Goal: Transaction & Acquisition: Obtain resource

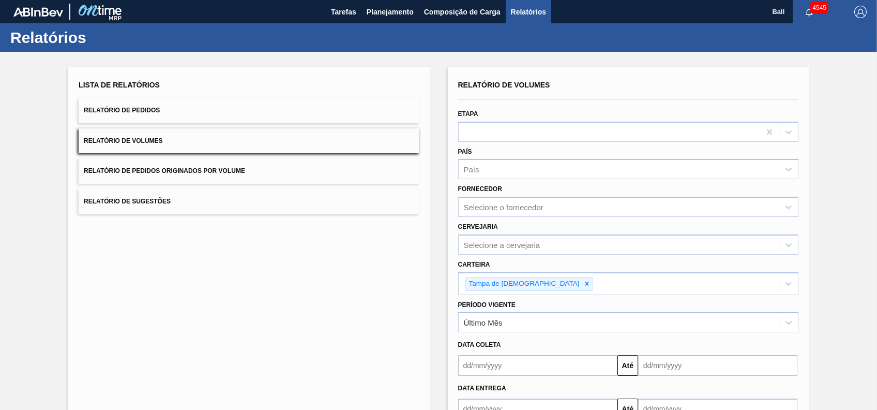
scroll to position [69, 0]
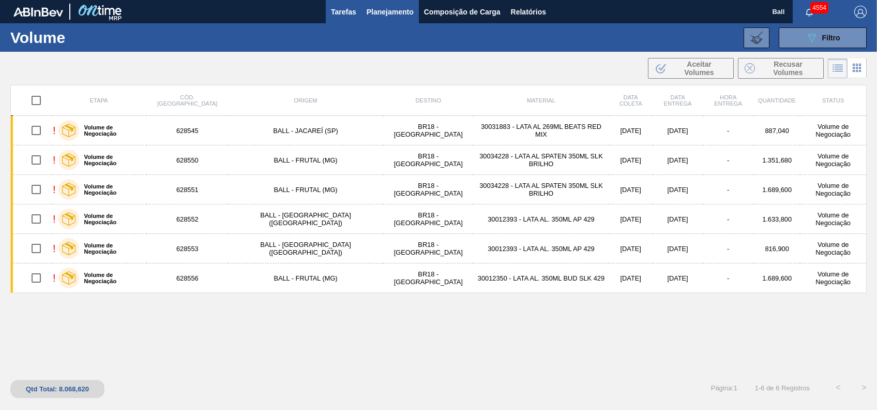
drag, startPoint x: 340, startPoint y: 17, endPoint x: 356, endPoint y: 18, distance: 16.1
click at [340, 17] on span "Tarefas" at bounding box center [343, 12] width 25 height 12
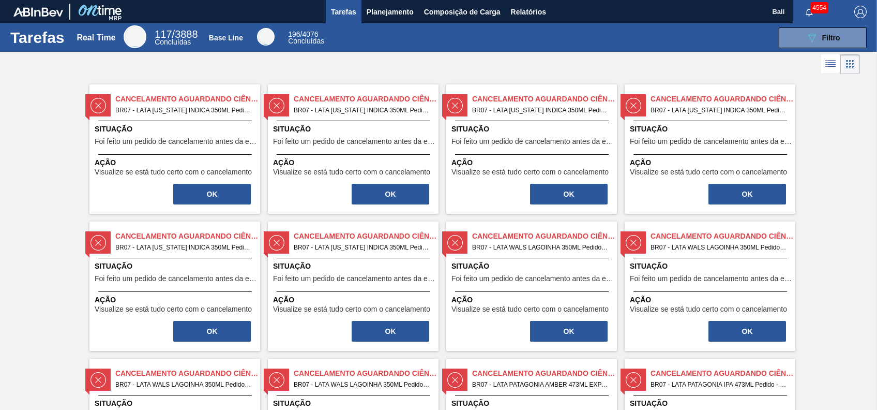
click at [820, 49] on div "Tarefas Real Time 117 / 3888 Concluídas Base Line 196 / 4076 Concluídas 089F7B8…" at bounding box center [438, 37] width 877 height 28
click at [819, 34] on div "089F7B8B-B2A5-4AFE-B5C0-19BA573D28AC Filtro" at bounding box center [823, 38] width 35 height 12
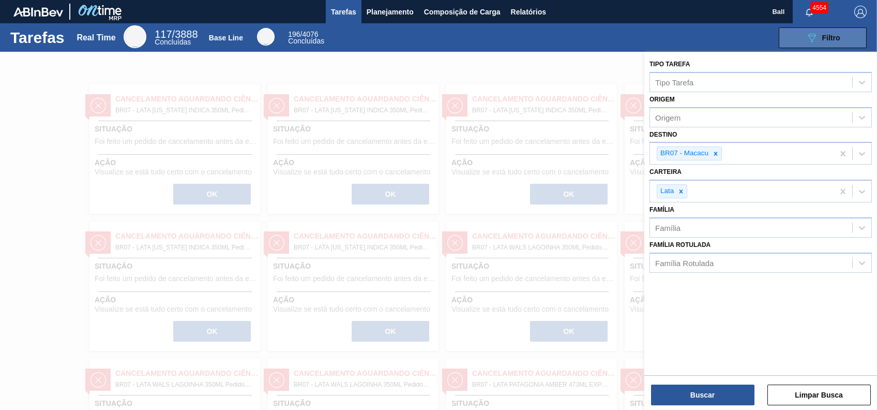
drag, startPoint x: 819, startPoint y: 34, endPoint x: 798, endPoint y: 21, distance: 24.7
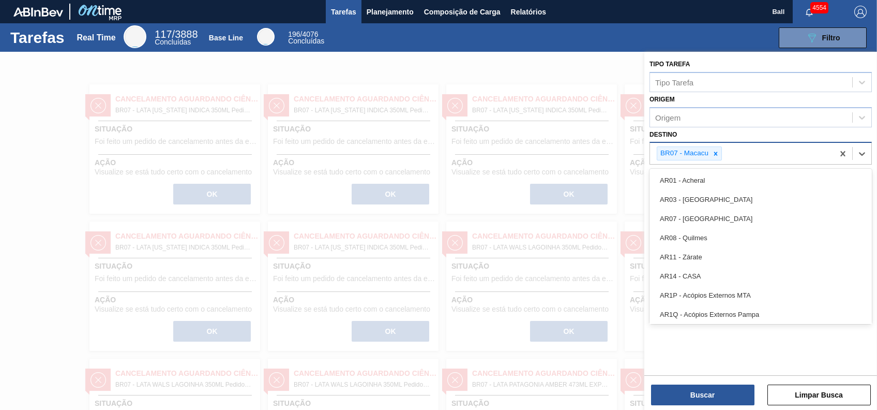
click at [716, 160] on div "BR07 - Macacu" at bounding box center [742, 153] width 184 height 21
click at [712, 153] on icon at bounding box center [715, 153] width 7 height 7
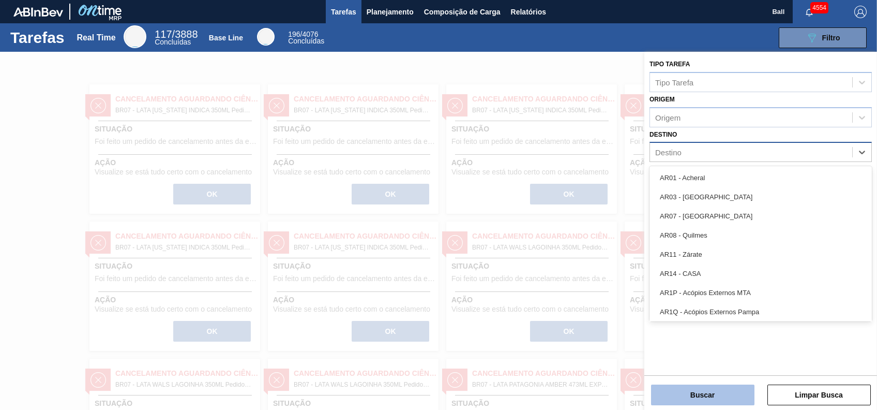
click at [733, 403] on button "Buscar" at bounding box center [702, 394] width 103 height 21
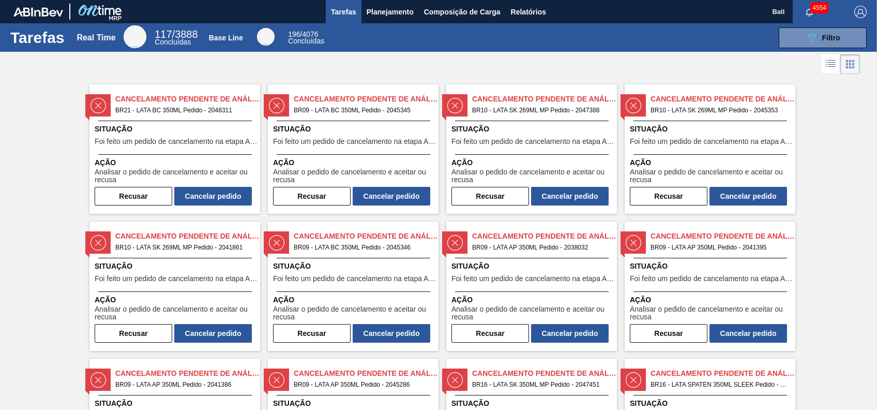
click at [832, 65] on icon at bounding box center [831, 64] width 8 height 1
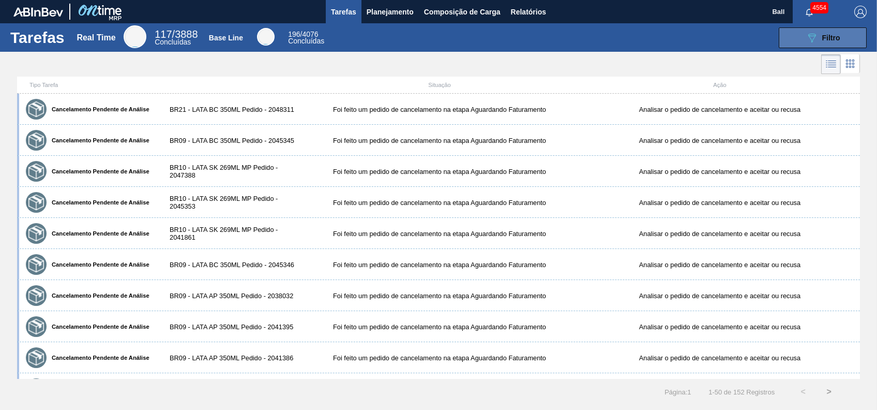
click at [815, 37] on icon "089F7B8B-B2A5-4AFE-B5C0-19BA573D28AC" at bounding box center [812, 38] width 12 height 12
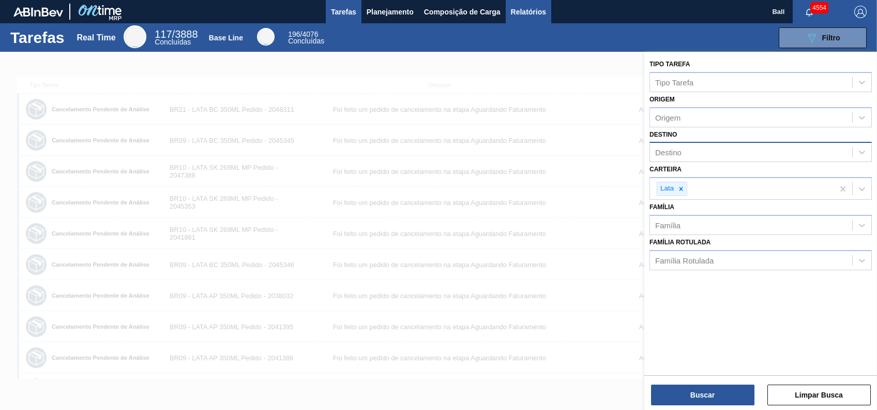
click at [537, 9] on span "Relatórios" at bounding box center [528, 12] width 35 height 12
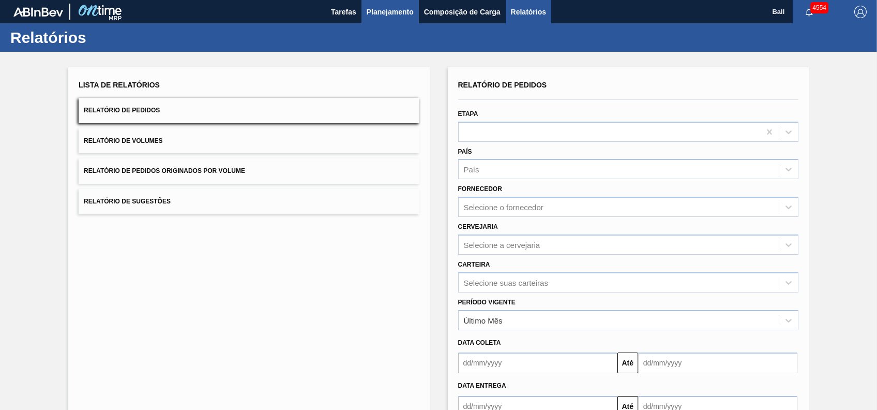
click at [397, 12] on span "Planejamento" at bounding box center [390, 12] width 47 height 12
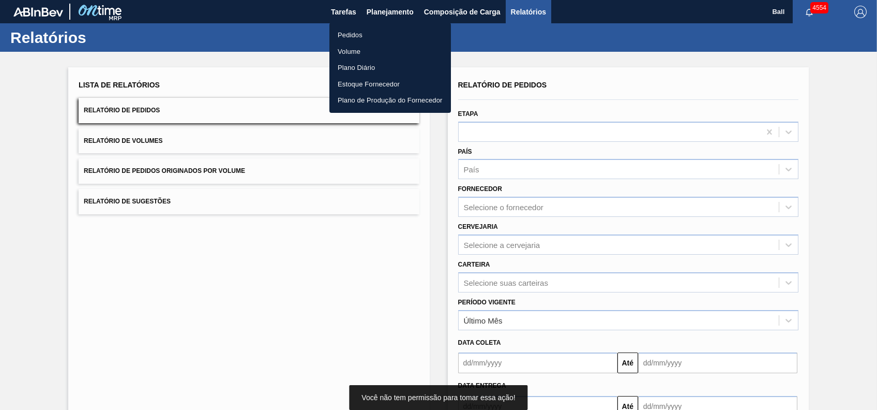
click at [360, 33] on li "Pedidos" at bounding box center [390, 35] width 122 height 17
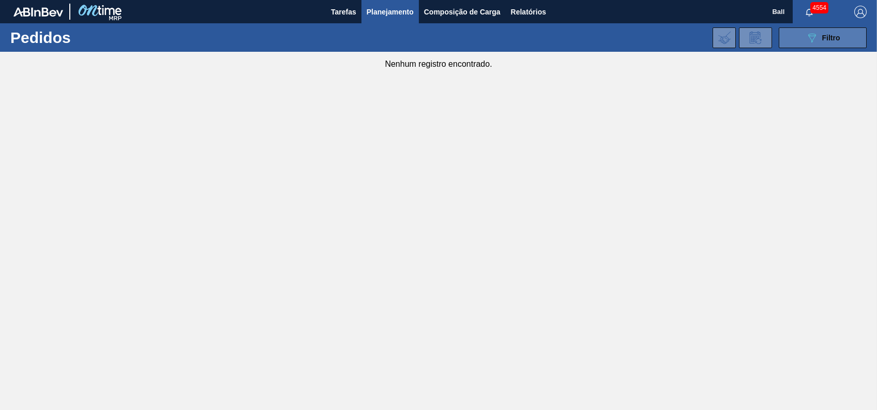
click at [829, 38] on span "Filtro" at bounding box center [831, 38] width 18 height 8
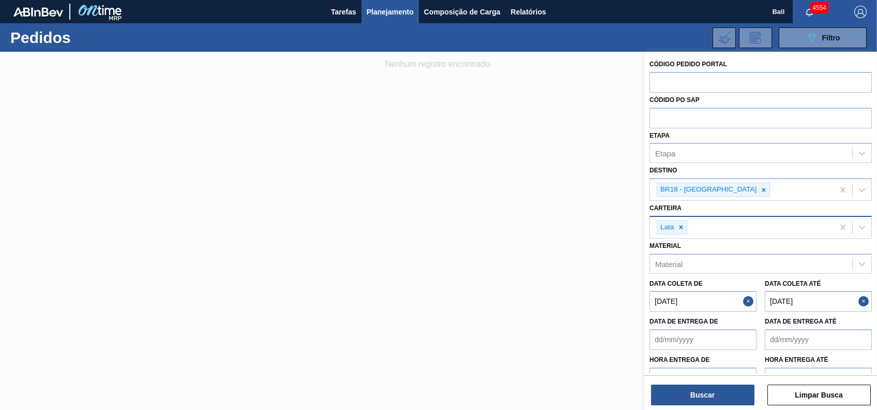
click at [685, 221] on div at bounding box center [680, 227] width 11 height 13
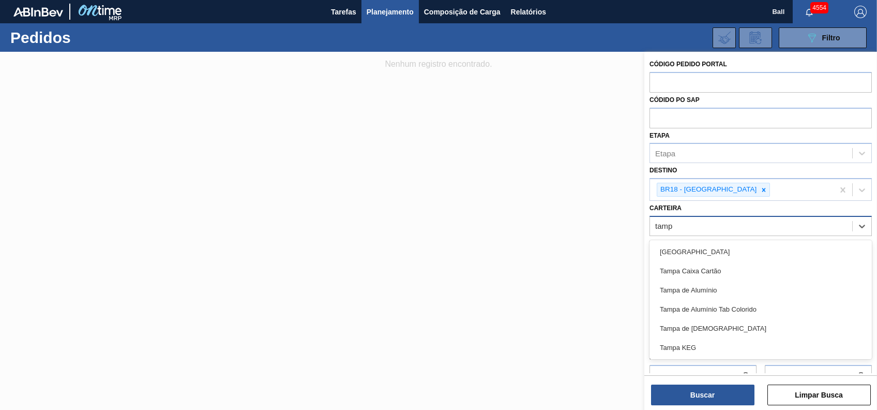
type input "tampa"
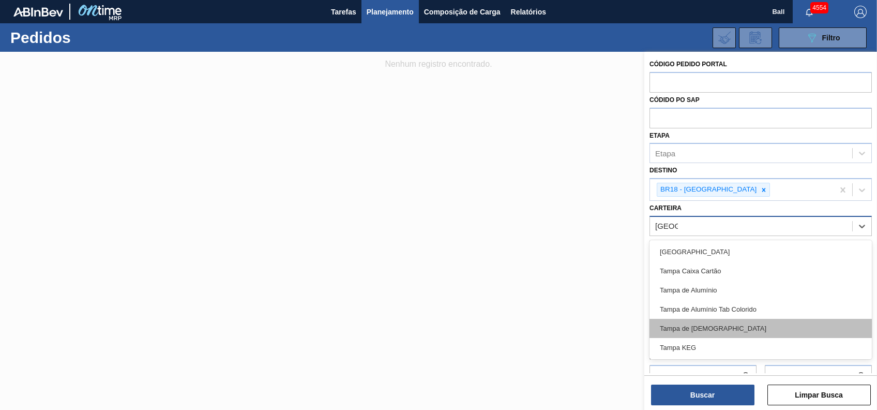
click at [706, 324] on div "Tampa de [DEMOGRAPHIC_DATA]" at bounding box center [760, 328] width 222 height 19
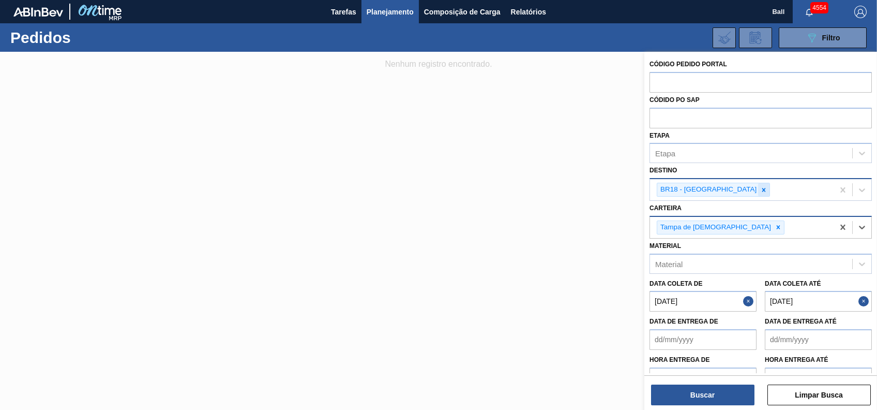
click at [762, 189] on icon at bounding box center [764, 190] width 4 height 4
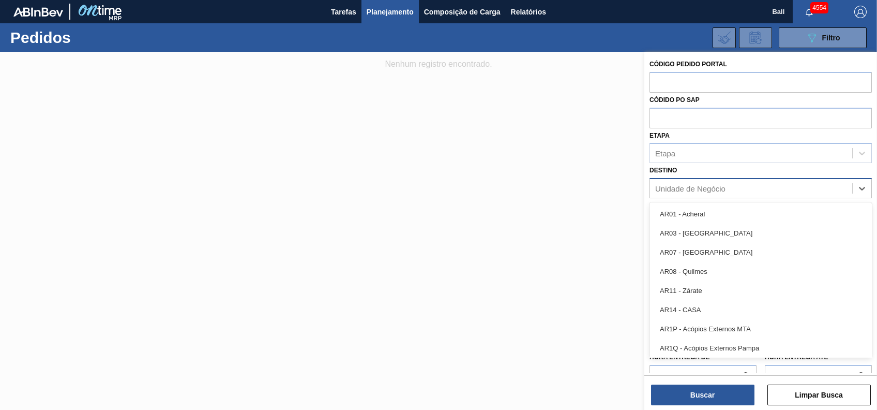
click at [730, 189] on div "Unidade de Negócio" at bounding box center [751, 188] width 202 height 15
type input "l"
type input "a"
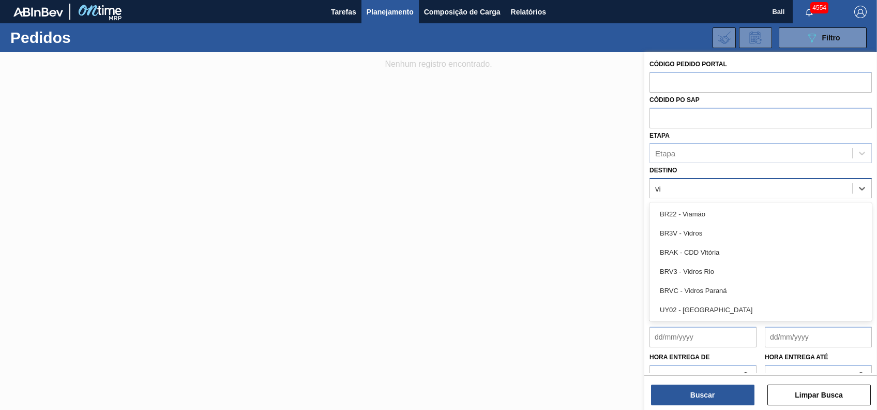
type input "v"
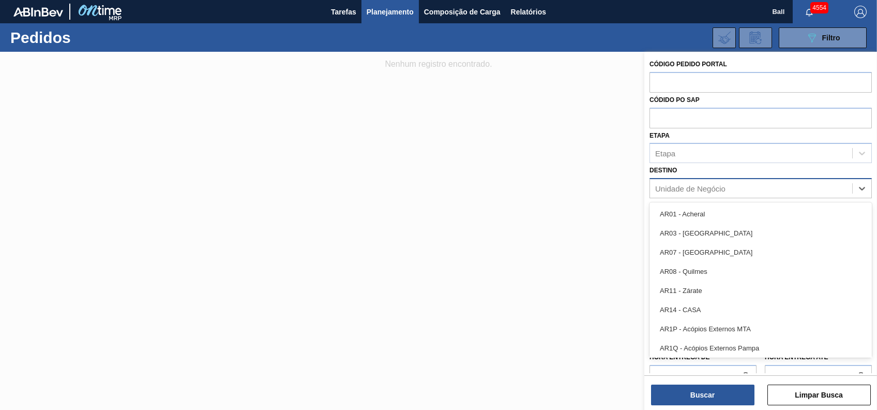
click at [697, 62] on label "Código Pedido Portal" at bounding box center [688, 63] width 78 height 7
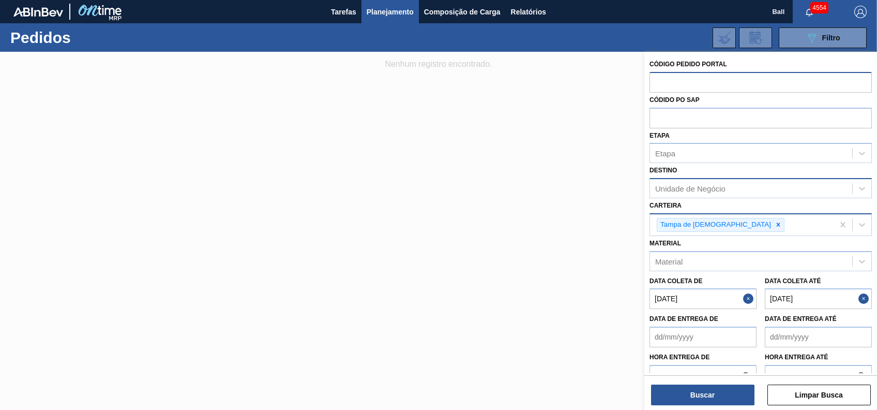
click at [705, 73] on input "text" at bounding box center [760, 82] width 222 height 20
paste input "2045174"
type input "2045174"
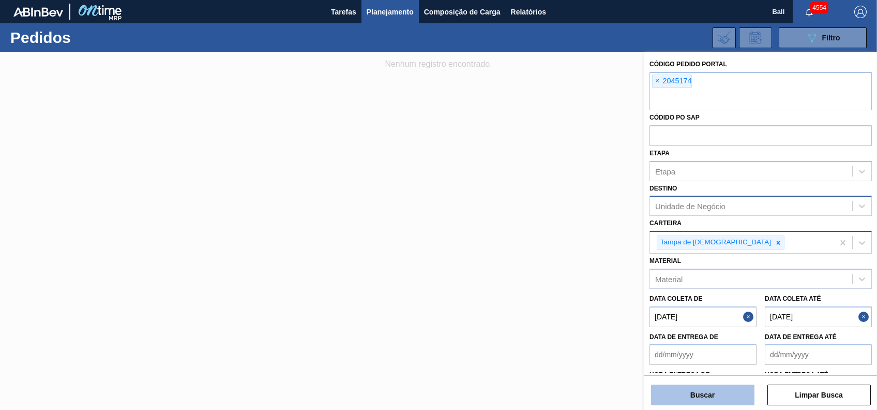
click at [719, 397] on button "Buscar" at bounding box center [702, 394] width 103 height 21
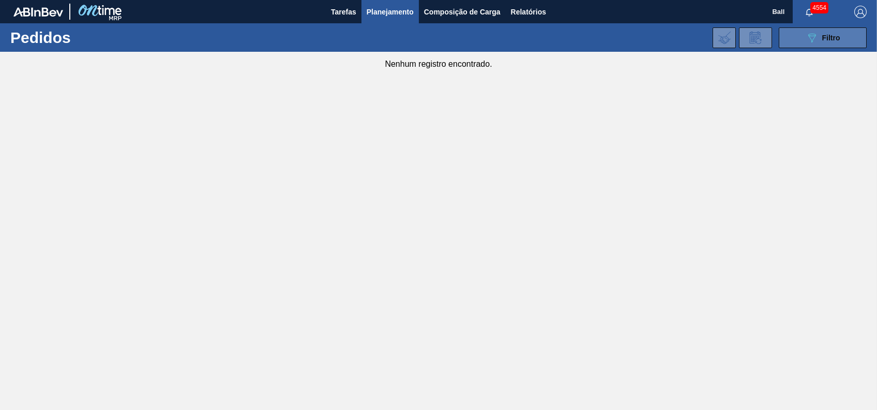
click at [840, 37] on button "089F7B8B-B2A5-4AFE-B5C0-19BA573D28AC Filtro" at bounding box center [823, 37] width 88 height 21
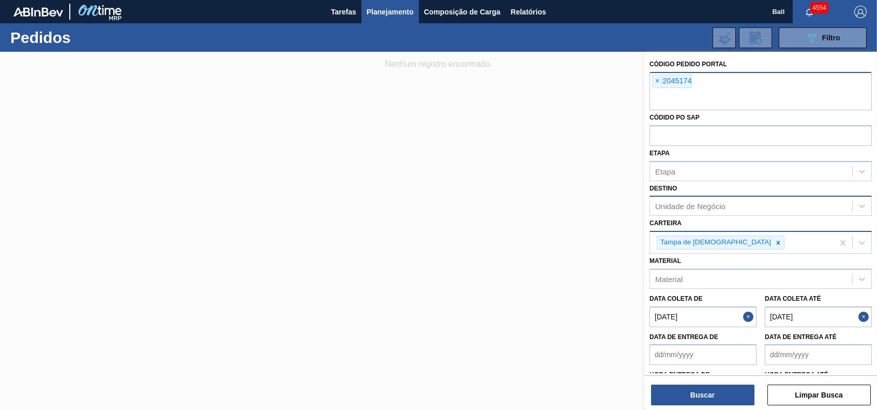
click at [712, 92] on input "text" at bounding box center [760, 100] width 222 height 20
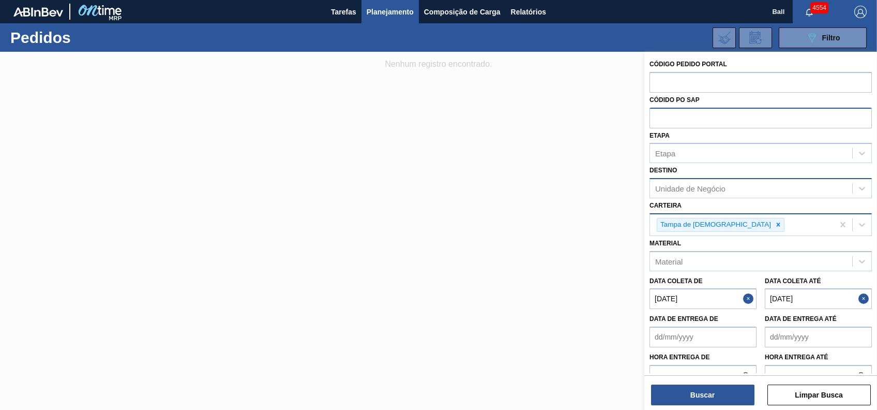
click at [704, 117] on input "text" at bounding box center [760, 118] width 222 height 20
click at [707, 154] on div "Etapa" at bounding box center [751, 153] width 202 height 15
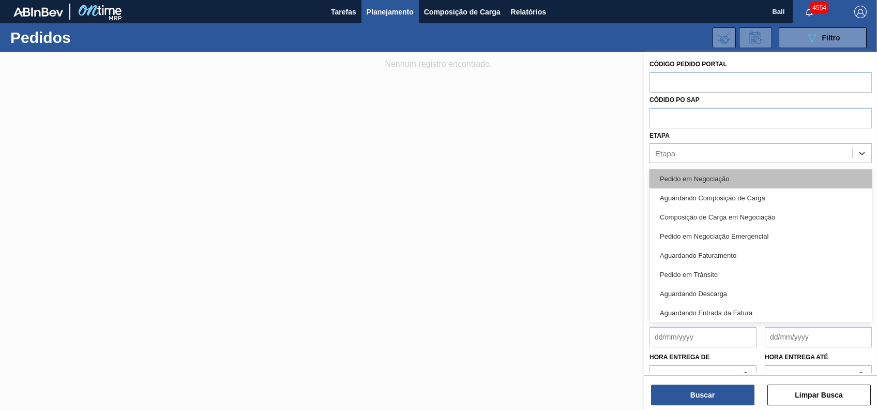
click at [740, 185] on div "Pedido em Negociação" at bounding box center [760, 178] width 222 height 19
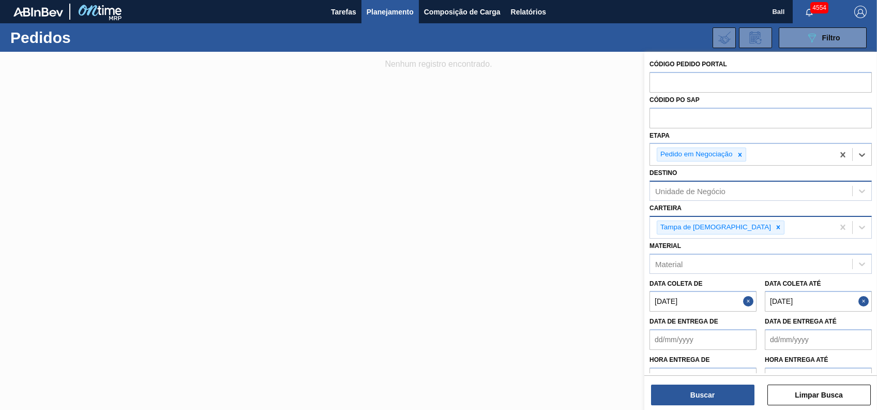
click at [725, 195] on div "Unidade de Negócio" at bounding box center [751, 191] width 202 height 15
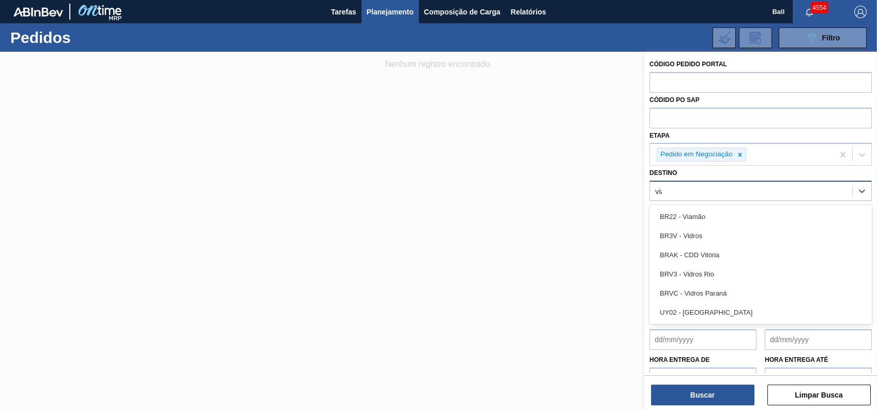
type input "viam"
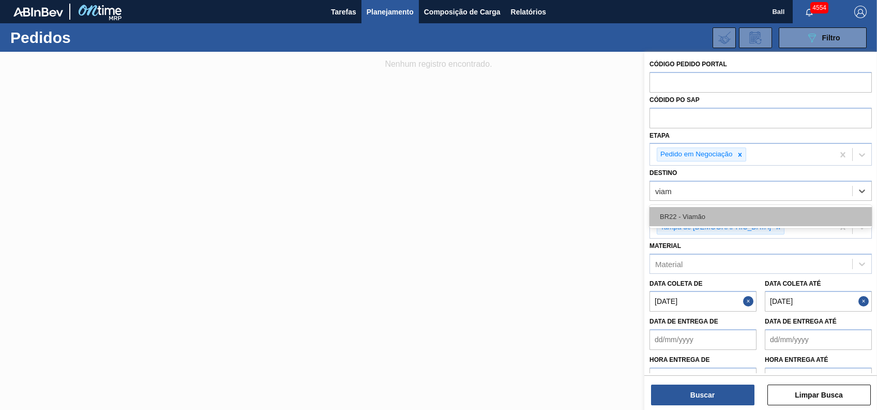
click at [725, 211] on div "BR22 - Viamão" at bounding box center [760, 216] width 222 height 19
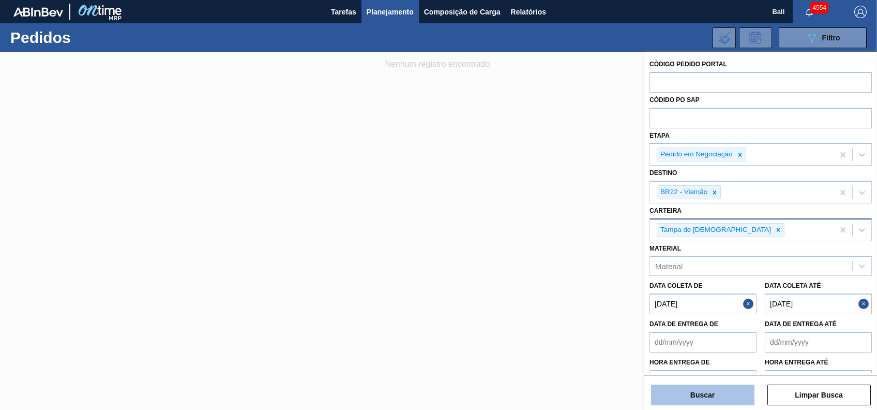
click at [724, 392] on button "Buscar" at bounding box center [702, 394] width 103 height 21
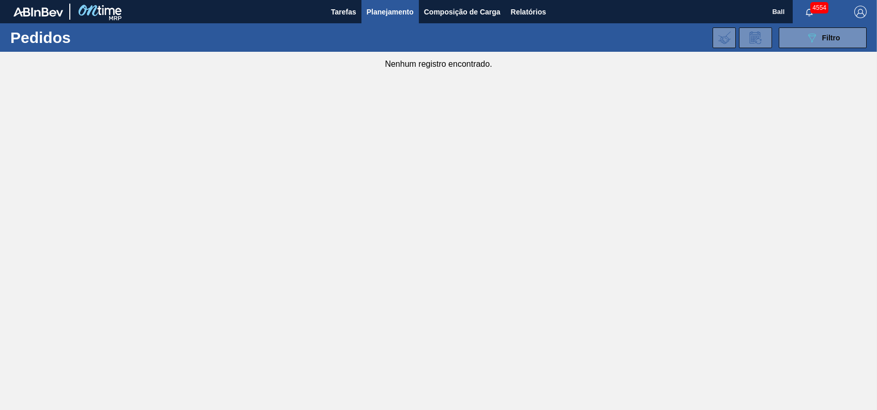
click at [563, 149] on main "Tarefas Planejamento Composição de Carga Relatórios Ball 4554 Marcar todas como…" at bounding box center [438, 205] width 877 height 410
click at [845, 46] on button "089F7B8B-B2A5-4AFE-B5C0-19BA573D28AC Filtro" at bounding box center [823, 37] width 88 height 21
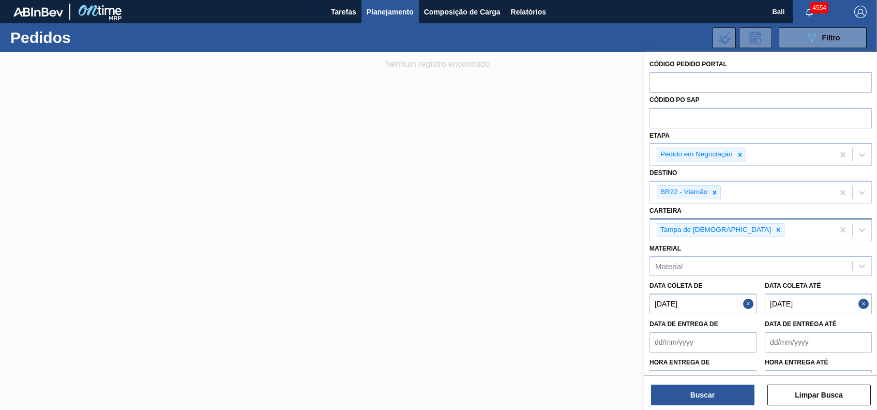
click at [405, 11] on span "Planejamento" at bounding box center [390, 12] width 47 height 12
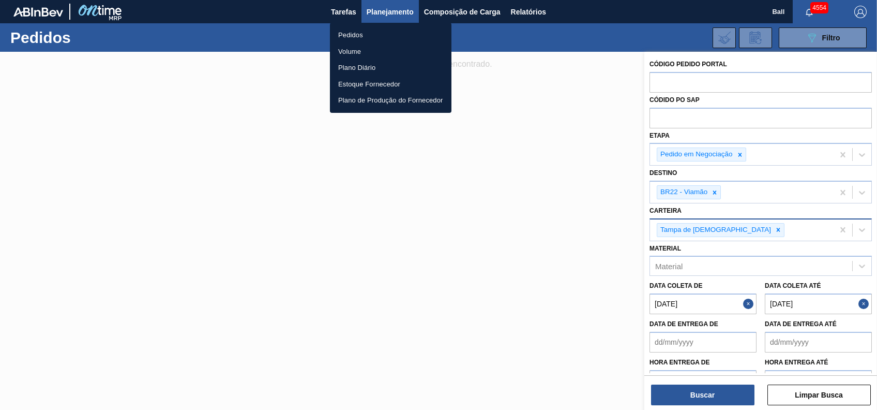
click at [750, 300] on div at bounding box center [438, 205] width 877 height 410
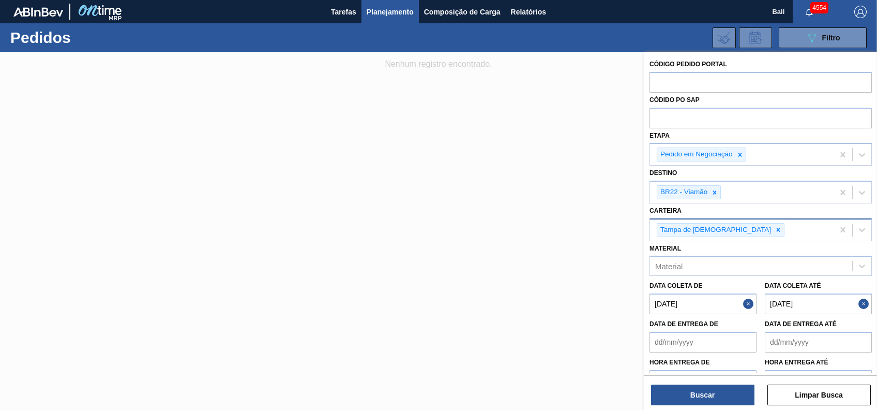
click at [753, 300] on button "Close" at bounding box center [749, 303] width 13 height 21
click at [861, 304] on button "Close" at bounding box center [864, 303] width 13 height 21
click at [696, 401] on button "Buscar" at bounding box center [702, 394] width 103 height 21
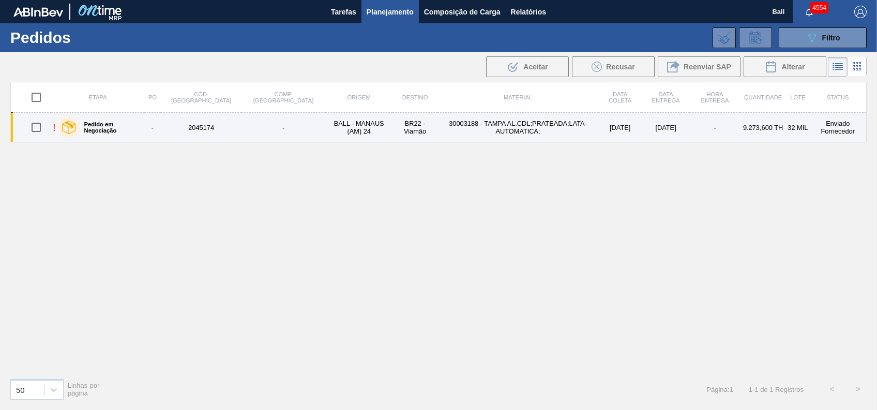
click at [392, 130] on td "BR22 - Viamão" at bounding box center [414, 127] width 44 height 29
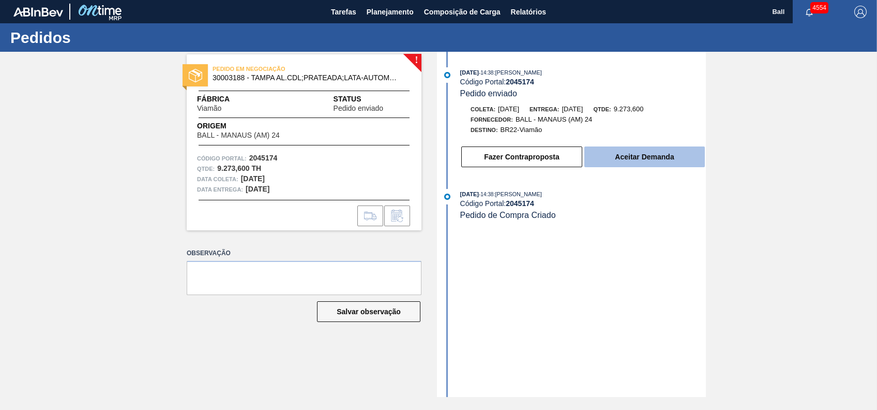
click at [622, 164] on button "Aceitar Demanda" at bounding box center [644, 156] width 120 height 21
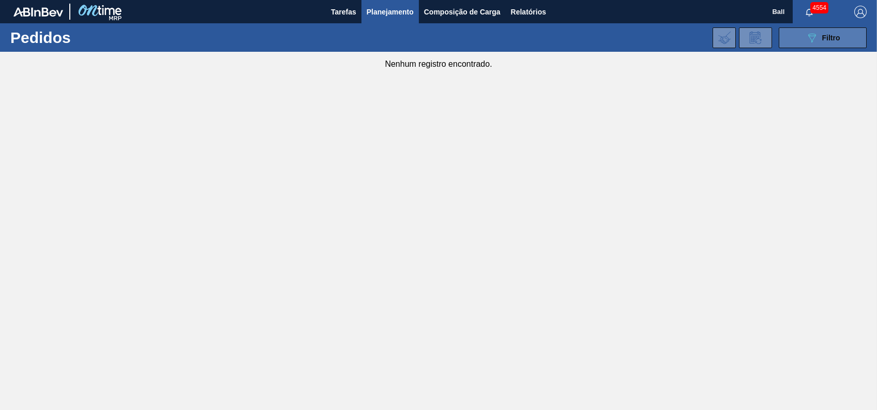
click at [823, 46] on button "089F7B8B-B2A5-4AFE-B5C0-19BA573D28AC Filtro" at bounding box center [823, 37] width 88 height 21
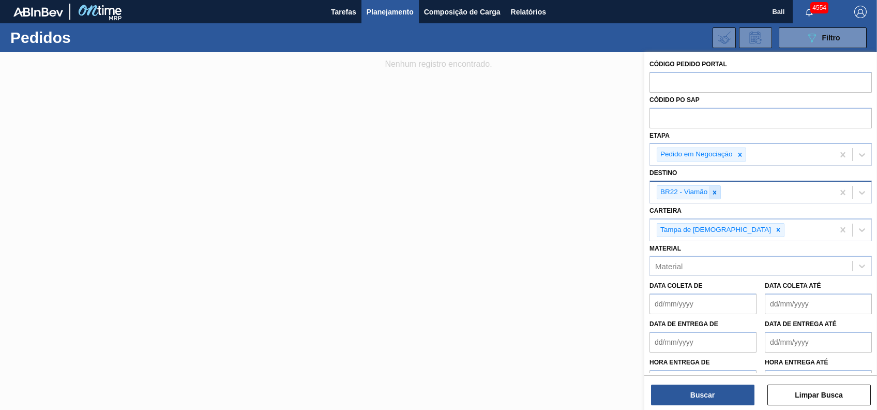
click at [716, 193] on icon at bounding box center [714, 192] width 7 height 7
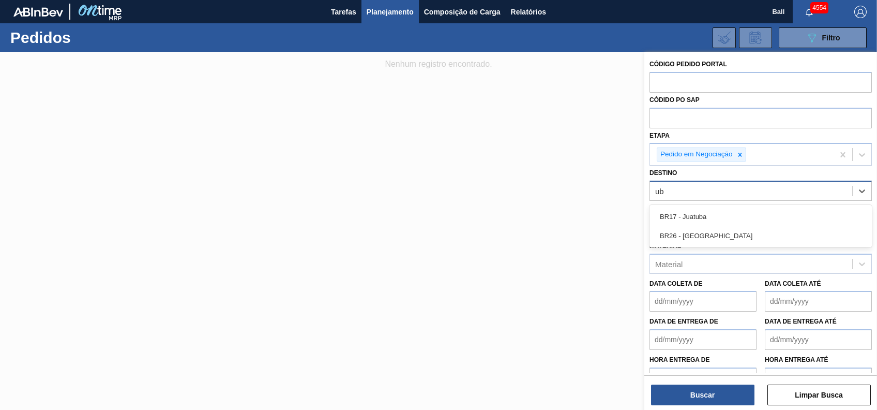
type input "ube"
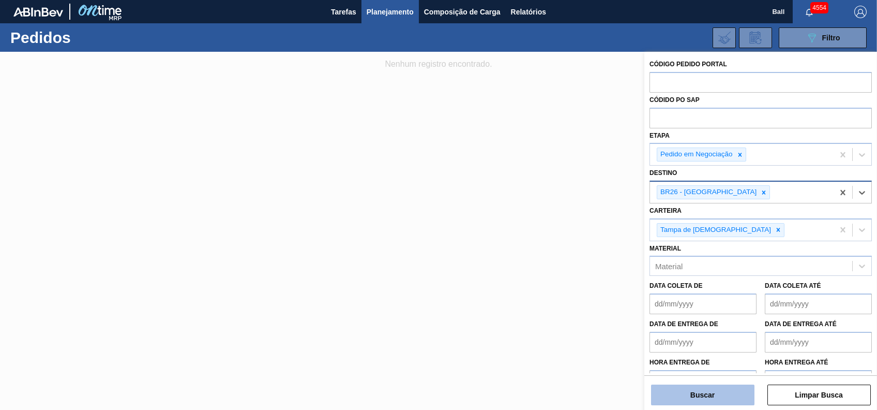
click at [736, 396] on button "Buscar" at bounding box center [702, 394] width 103 height 21
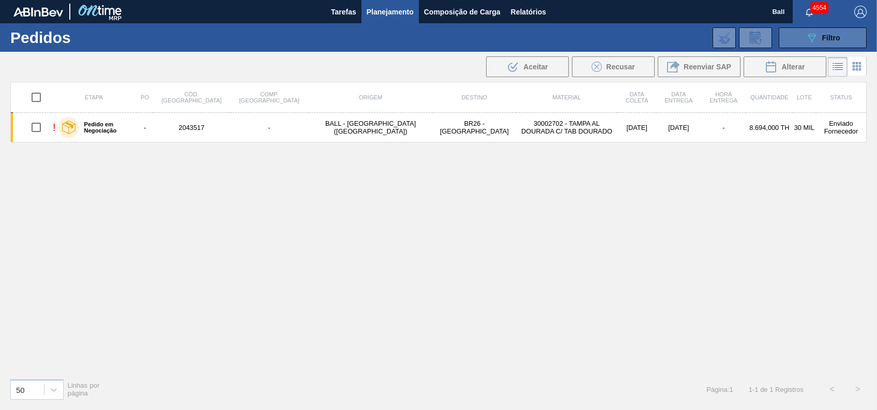
click at [818, 29] on button "089F7B8B-B2A5-4AFE-B5C0-19BA573D28AC Filtro" at bounding box center [823, 37] width 88 height 21
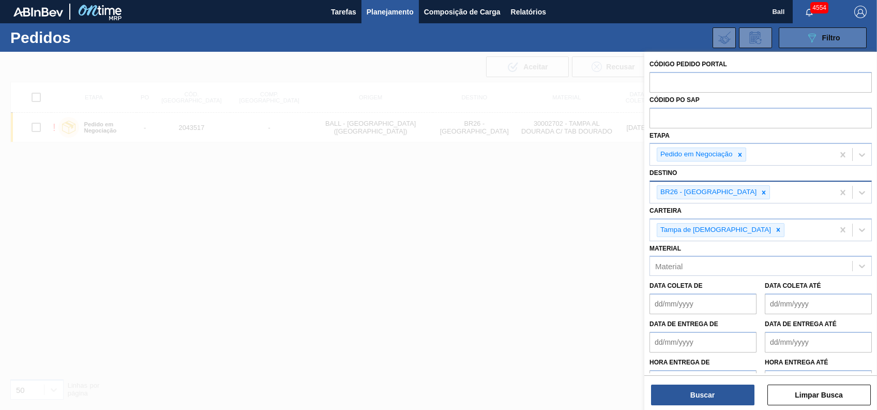
click at [818, 29] on button "089F7B8B-B2A5-4AFE-B5C0-19BA573D28AC Filtro" at bounding box center [823, 37] width 88 height 21
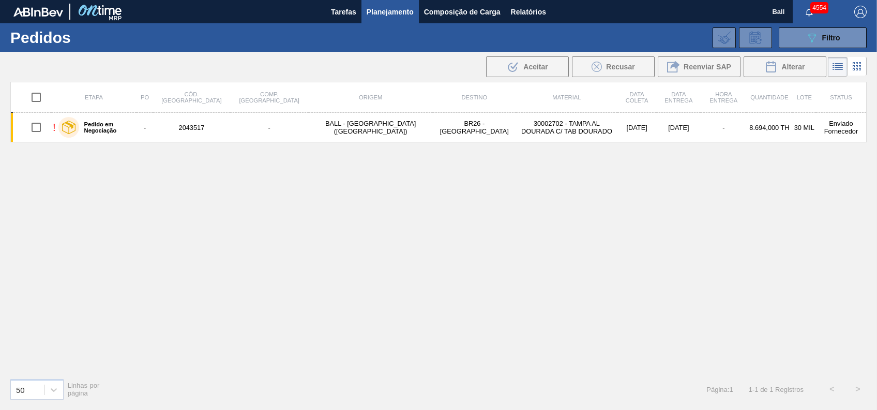
click at [391, 8] on span "Planejamento" at bounding box center [390, 12] width 47 height 12
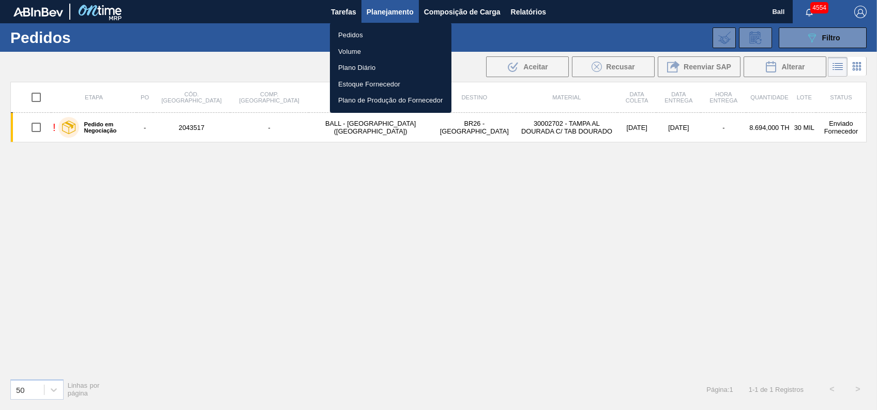
click at [525, 13] on div at bounding box center [438, 205] width 877 height 410
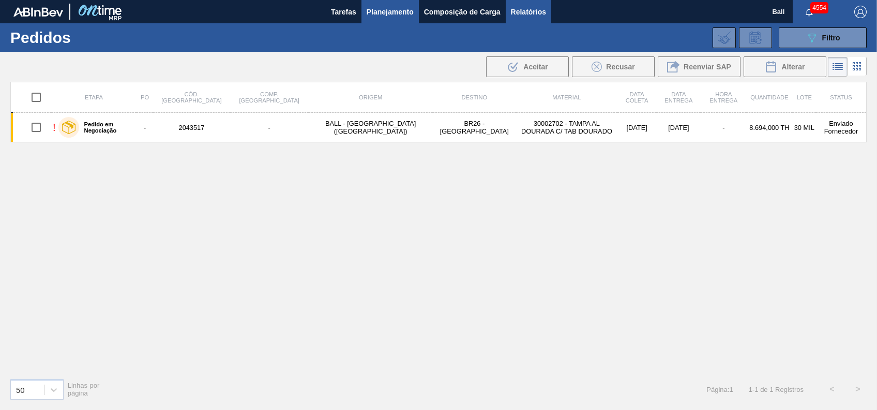
click at [519, 12] on span "Relatórios" at bounding box center [528, 12] width 35 height 12
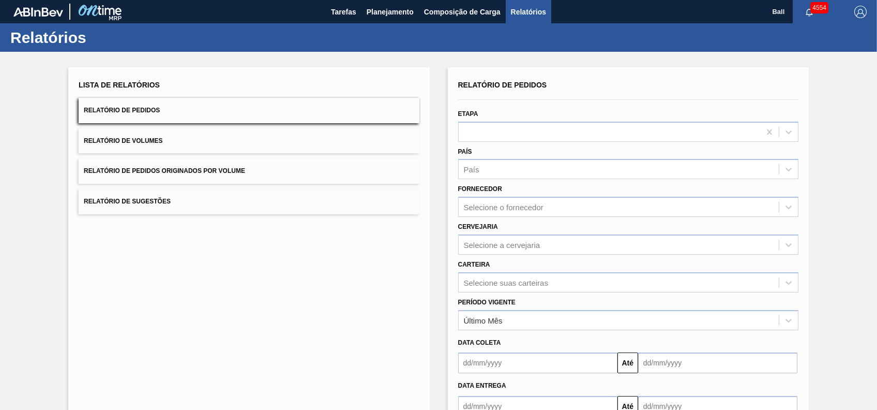
click at [248, 108] on button "Relatório de Pedidos" at bounding box center [249, 110] width 340 height 25
click at [538, 207] on div "Selecione o fornecedor" at bounding box center [504, 207] width 80 height 9
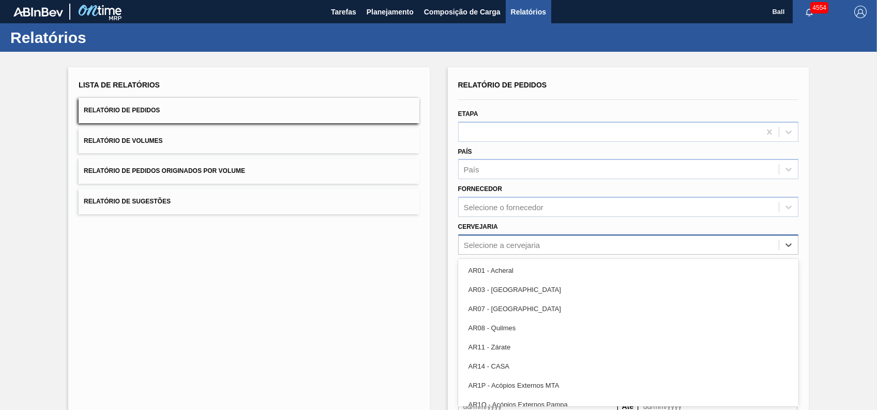
click at [592, 247] on div "Selecione a cervejaria" at bounding box center [628, 244] width 340 height 20
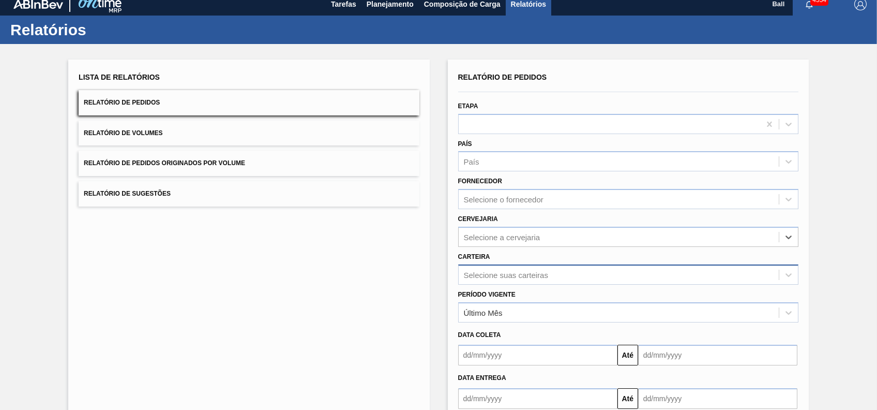
click at [501, 267] on div "Selecione suas carteiras" at bounding box center [628, 274] width 340 height 20
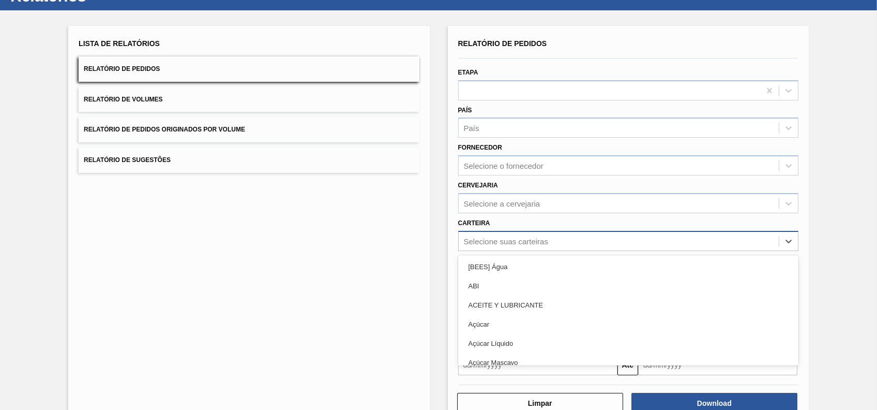
scroll to position [45, 0]
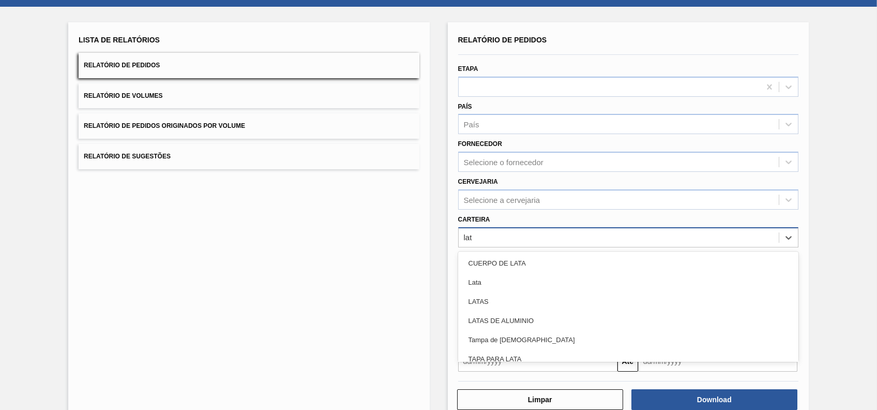
type input "lata"
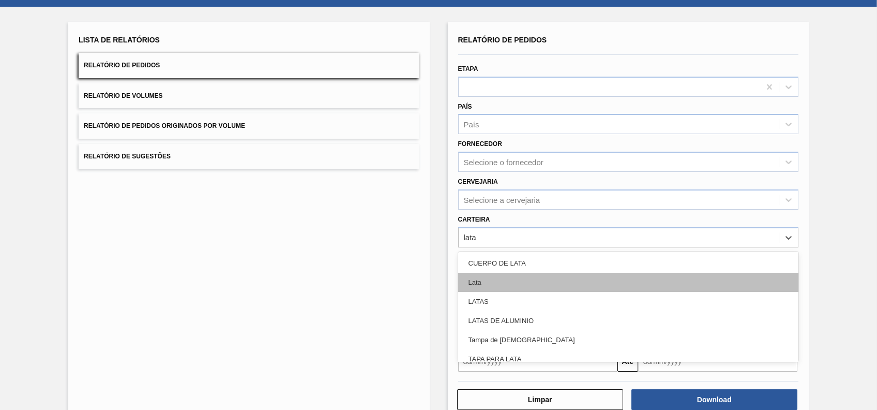
click at [569, 280] on div "Lata" at bounding box center [628, 282] width 340 height 19
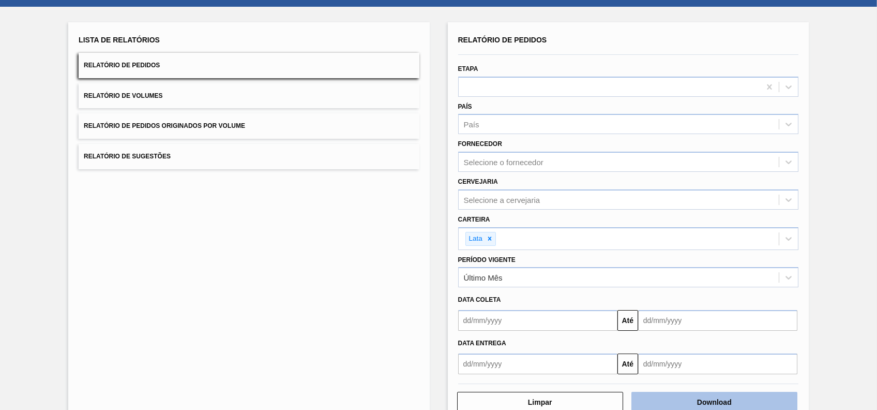
click at [706, 403] on button "Download" at bounding box center [714, 401] width 166 height 21
click at [327, 271] on div "Lista de Relatórios Relatório de Pedidos Relatório de Volumes Relatório de Pedi…" at bounding box center [248, 222] width 361 height 401
click at [232, 96] on button "Relatório de Volumes" at bounding box center [249, 95] width 340 height 25
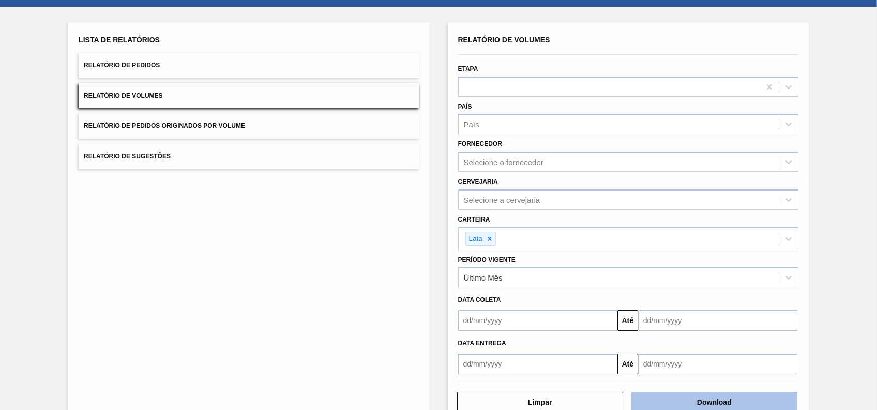
click at [727, 404] on button "Download" at bounding box center [714, 401] width 166 height 21
